Goal: Communication & Community: Answer question/provide support

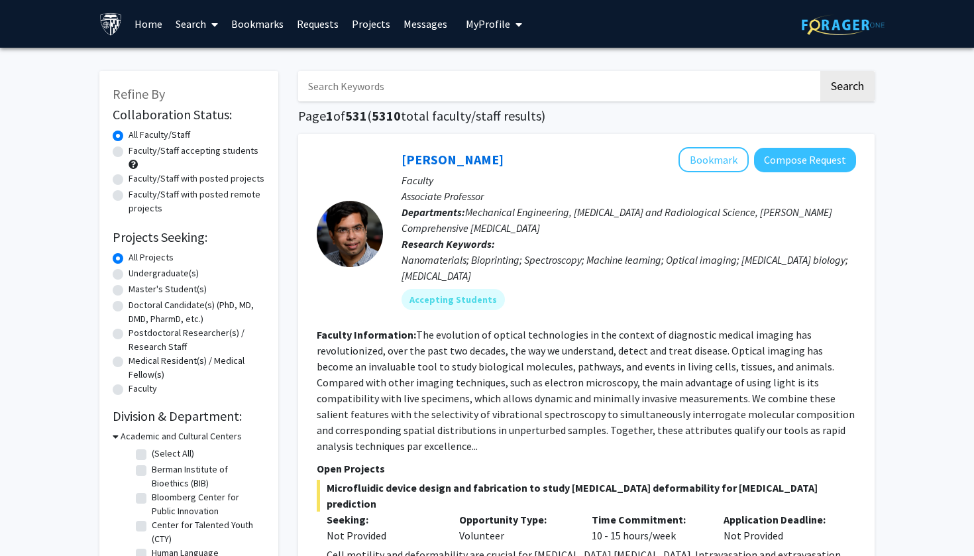
click at [411, 37] on link "Messages" at bounding box center [425, 24] width 57 height 46
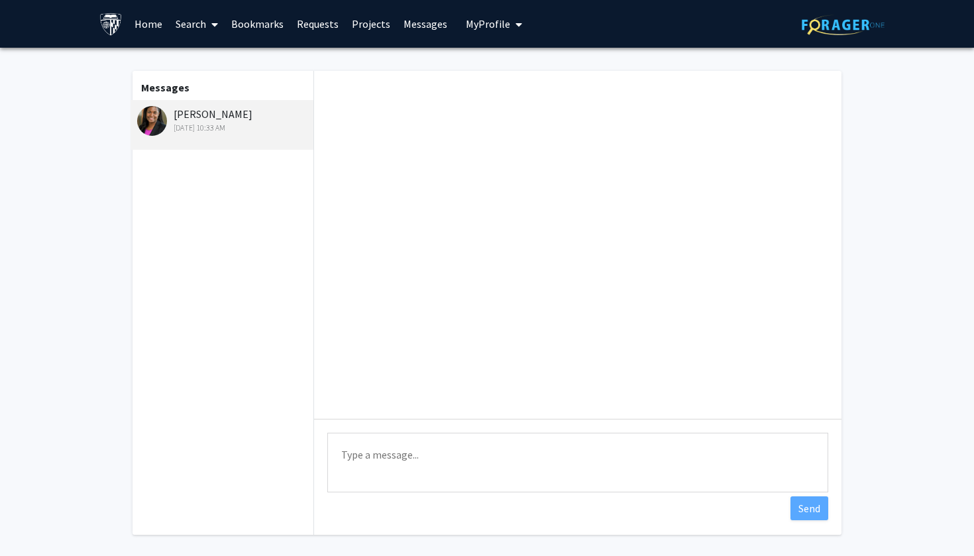
click at [193, 128] on div "[DATE] 10:33 AM" at bounding box center [223, 128] width 173 height 12
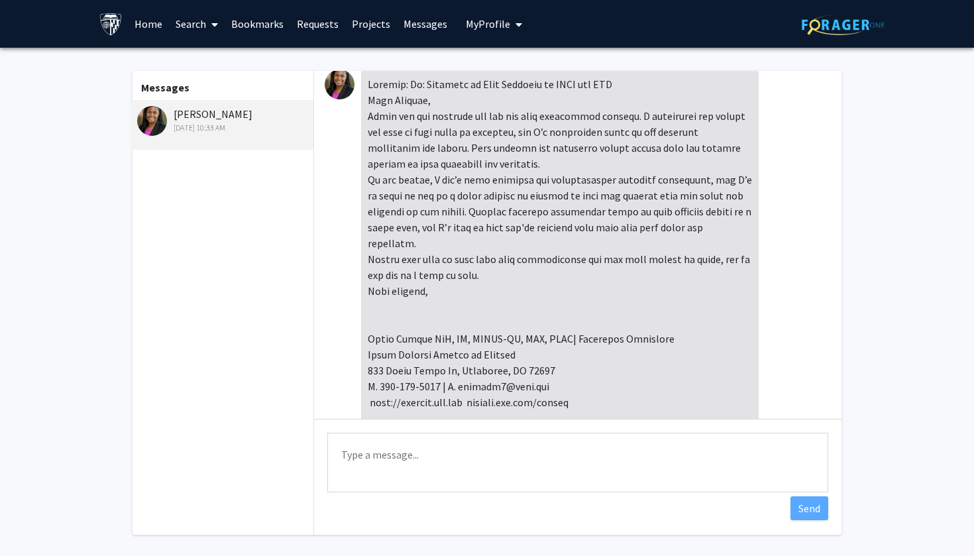
scroll to position [14, 0]
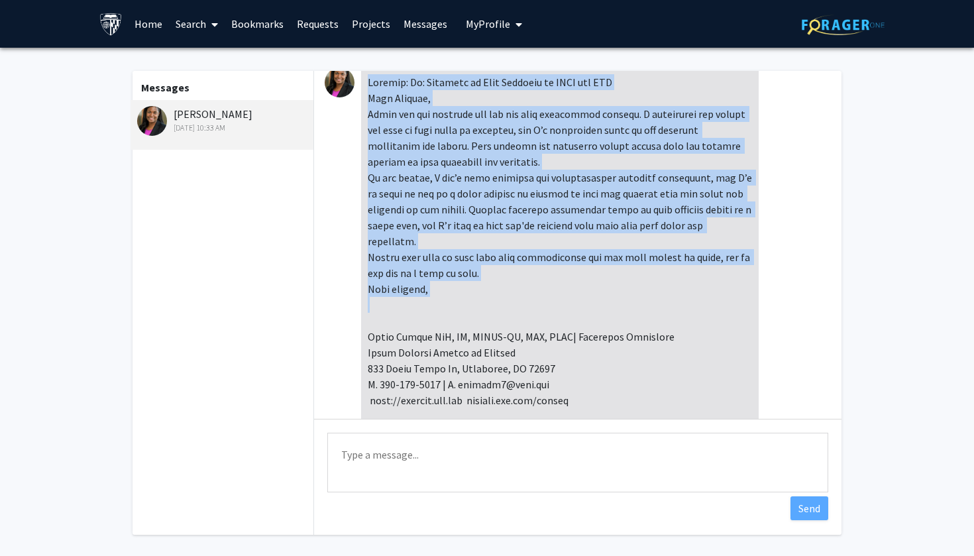
drag, startPoint x: 447, startPoint y: 313, endPoint x: 369, endPoint y: 85, distance: 240.9
click at [369, 85] on div at bounding box center [559, 321] width 397 height 506
copy div "Subject: Re: Interest in Your Research on [MEDICAL_DATA] and TBI Dear [PERSON_N…"
click at [438, 448] on textarea "Type a message" at bounding box center [577, 462] width 501 height 60
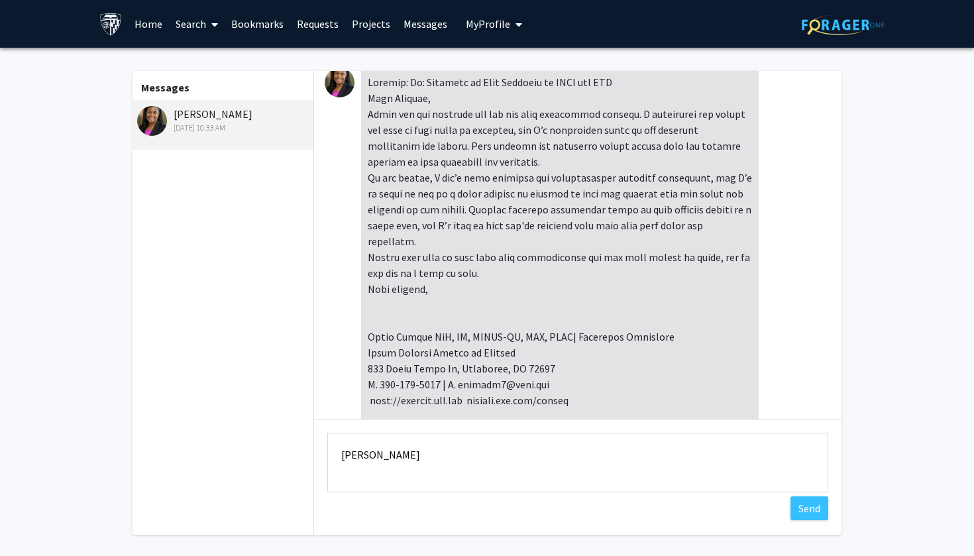
click at [334, 459] on textarea "[PERSON_NAME]" at bounding box center [577, 462] width 501 height 60
click at [430, 454] on textarea "Dear [PERSON_NAME]" at bounding box center [577, 462] width 501 height 60
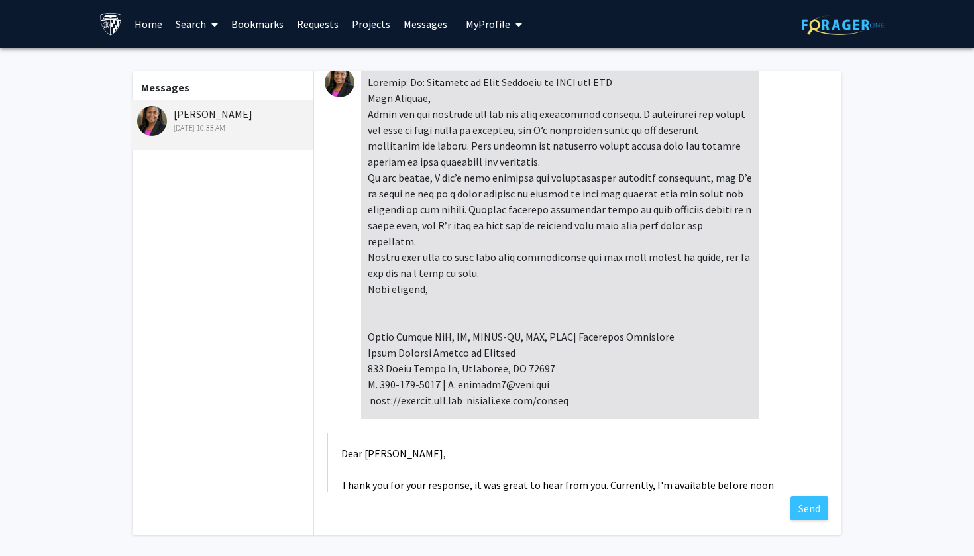
click at [705, 486] on textarea "Dear [PERSON_NAME], Thank you for your response, it was great to hear from you.…" at bounding box center [577, 462] width 501 height 60
click at [808, 494] on div "Type a message Dear [PERSON_NAME], Thank you for your response, it was great to…" at bounding box center [577, 464] width 527 height 91
click at [807, 490] on textarea "Dear [PERSON_NAME], Thank you for your response, it was great to hear from you.…" at bounding box center [577, 462] width 501 height 60
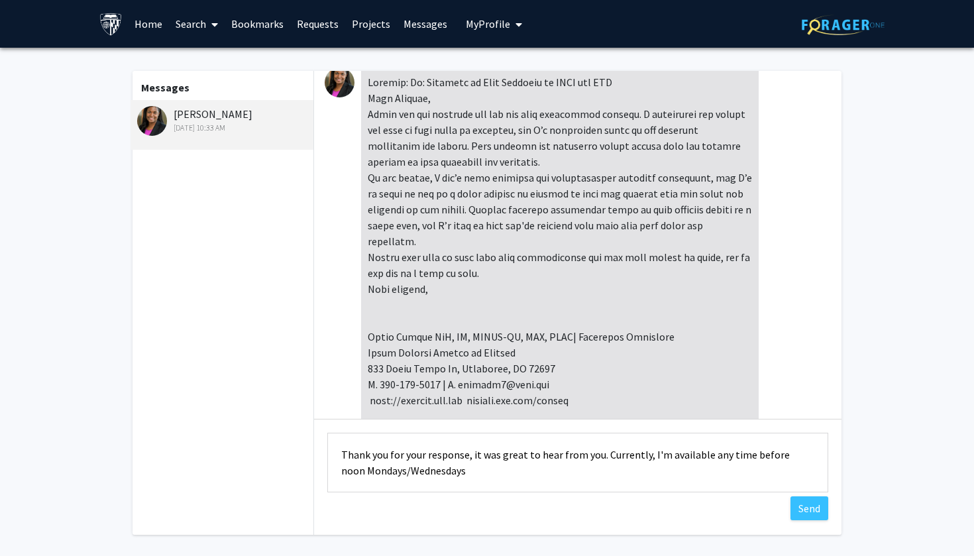
click at [384, 471] on textarea "Dear [PERSON_NAME], Thank you for your response, it was great to hear from you.…" at bounding box center [577, 462] width 501 height 60
click at [470, 485] on textarea "Dear [PERSON_NAME], Thank you for your response, it was great to hear from you.…" at bounding box center [577, 462] width 501 height 60
click at [808, 454] on textarea "Dear [PERSON_NAME], Thank you for your response, it was great to hear from you.…" at bounding box center [577, 462] width 501 height 60
click at [689, 476] on textarea "Dear [PERSON_NAME], Thank you for your response, it was great to hear from you.…" at bounding box center [577, 462] width 501 height 60
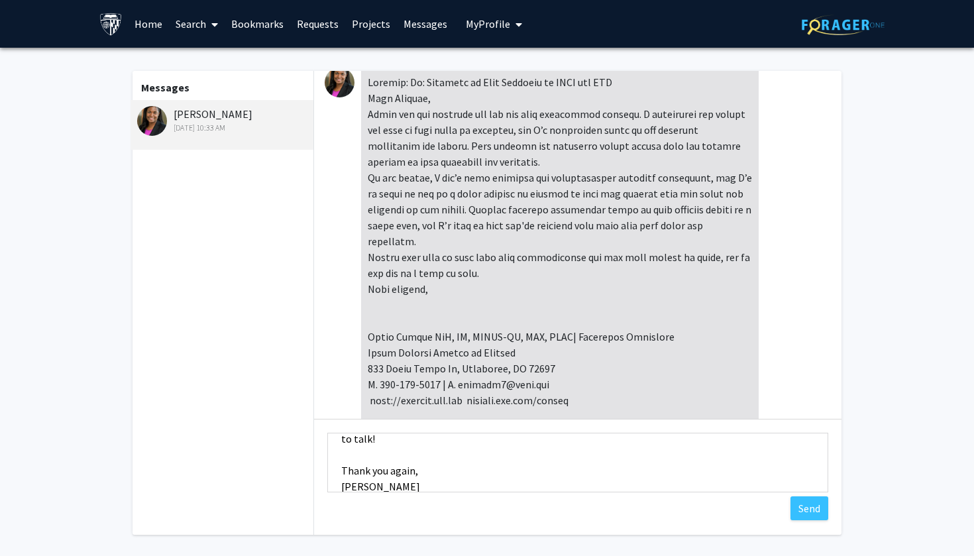
scroll to position [0, 0]
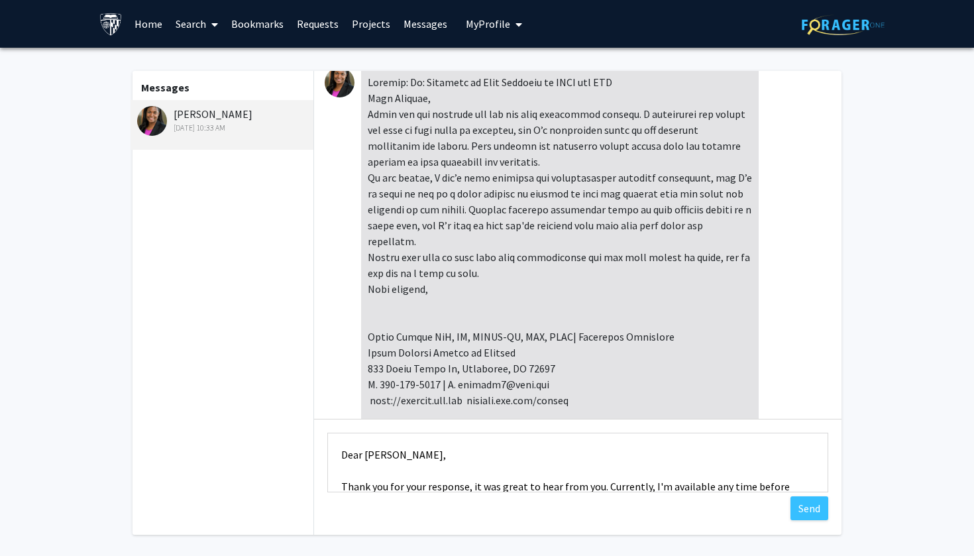
drag, startPoint x: 603, startPoint y: 478, endPoint x: 436, endPoint y: 392, distance: 187.5
click at [436, 392] on div "[DATE] 10:33 AM Type a message Dear [PERSON_NAME], Thank you for your response,…" at bounding box center [577, 303] width 527 height 464
paste textarea "[Professor’s Name], Thank you so much for your kind response. I would love the …"
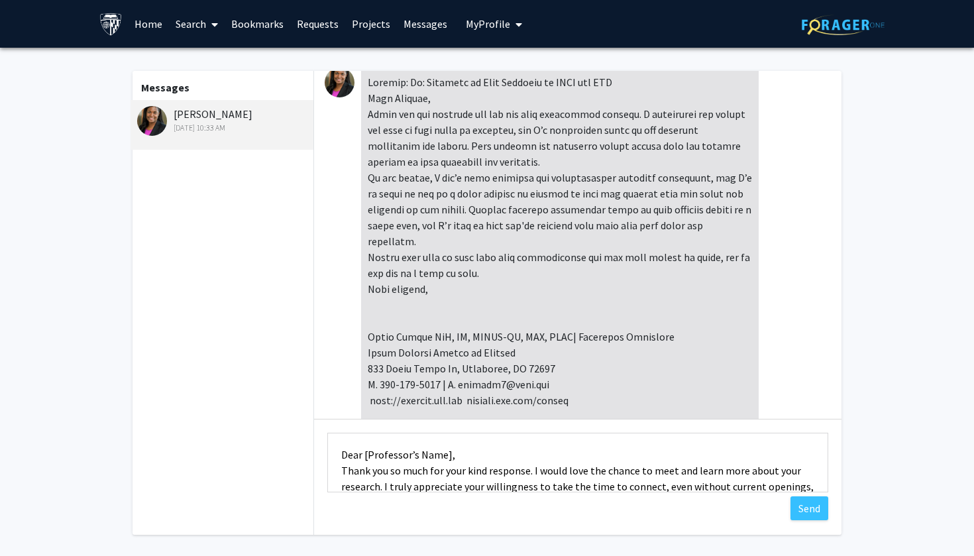
drag, startPoint x: 362, startPoint y: 456, endPoint x: 446, endPoint y: 459, distance: 83.5
click at [446, 459] on textarea "Dear [Professor’s Name], Thank you so much for your kind response. I would love…" at bounding box center [577, 462] width 501 height 60
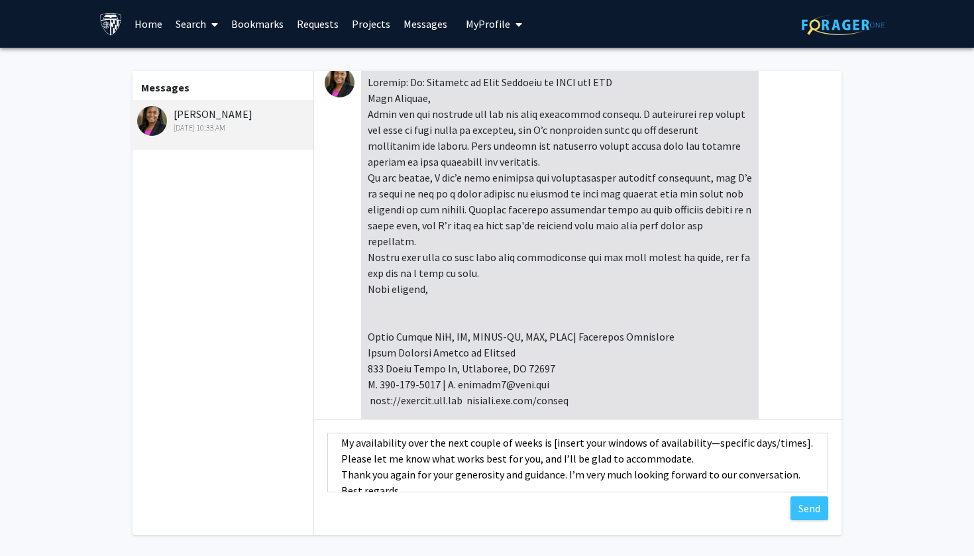
scroll to position [76, 0]
drag, startPoint x: 547, startPoint y: 441, endPoint x: 801, endPoint y: 441, distance: 253.7
click at [801, 441] on textarea "Dear [PERSON_NAME], Thank you so much for your kind response. I would love the …" at bounding box center [577, 462] width 501 height 60
click at [736, 460] on textarea "Dear [PERSON_NAME], Thank you so much for your kind response. I would love the …" at bounding box center [577, 462] width 501 height 60
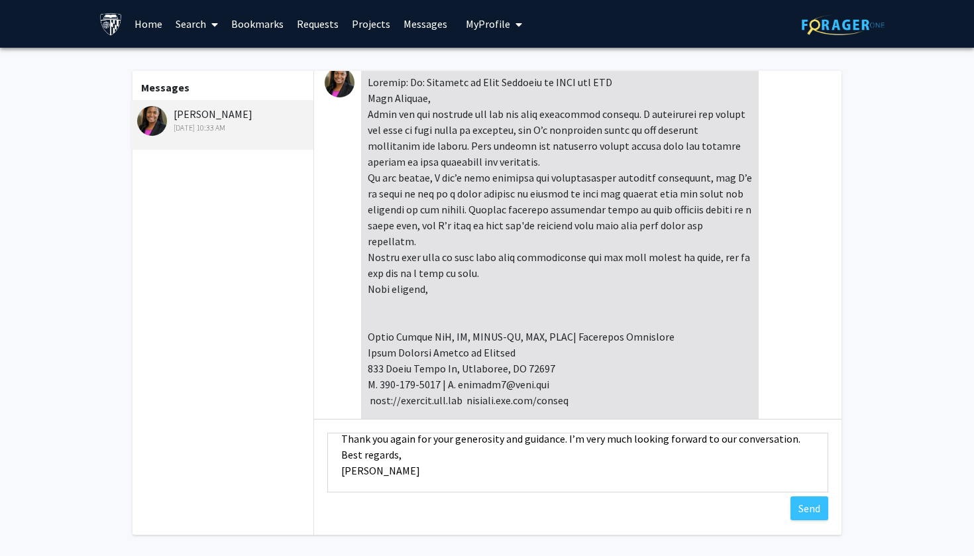
scroll to position [111, 0]
type textarea "Dear [PERSON_NAME], Thank you so much for your kind response. I would love the …"
click at [815, 499] on button "Send" at bounding box center [809, 508] width 38 height 24
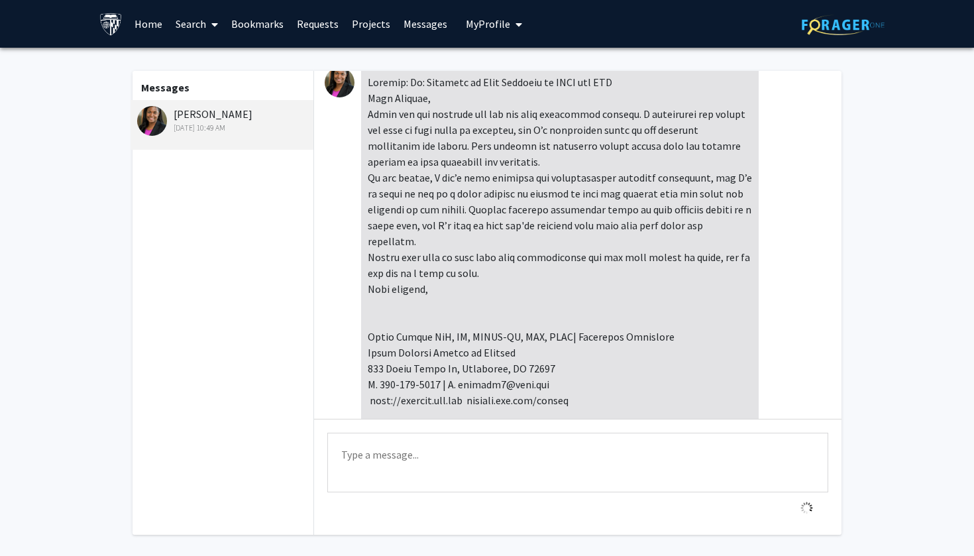
scroll to position [431, 0]
